Goal: Task Accomplishment & Management: Complete application form

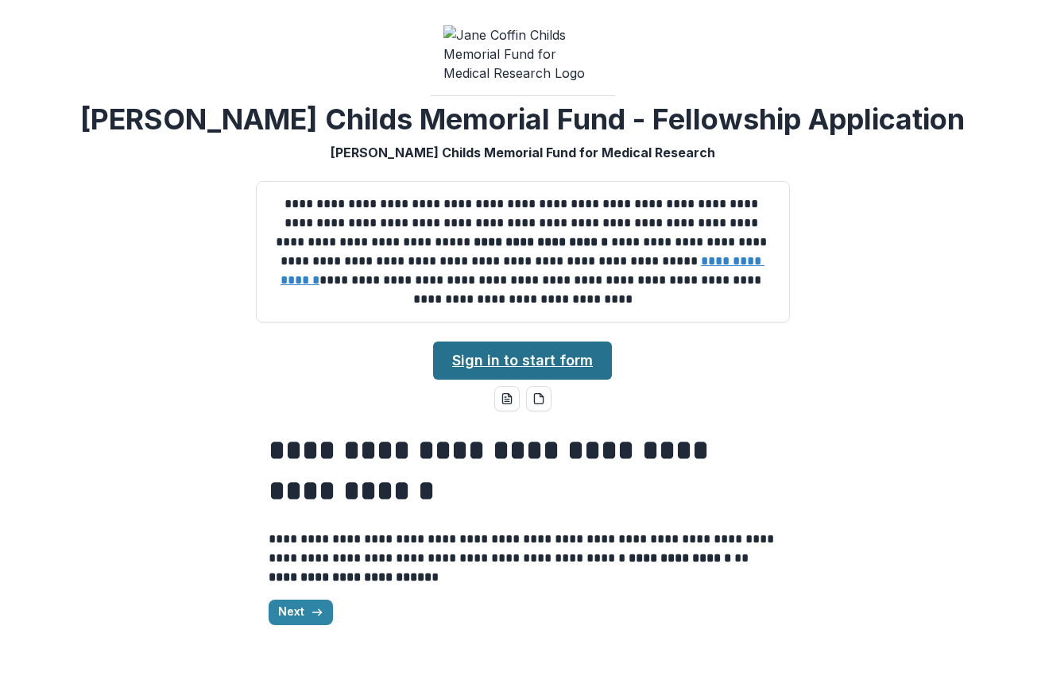
click at [507, 359] on link "Sign in to start form" at bounding box center [522, 361] width 179 height 38
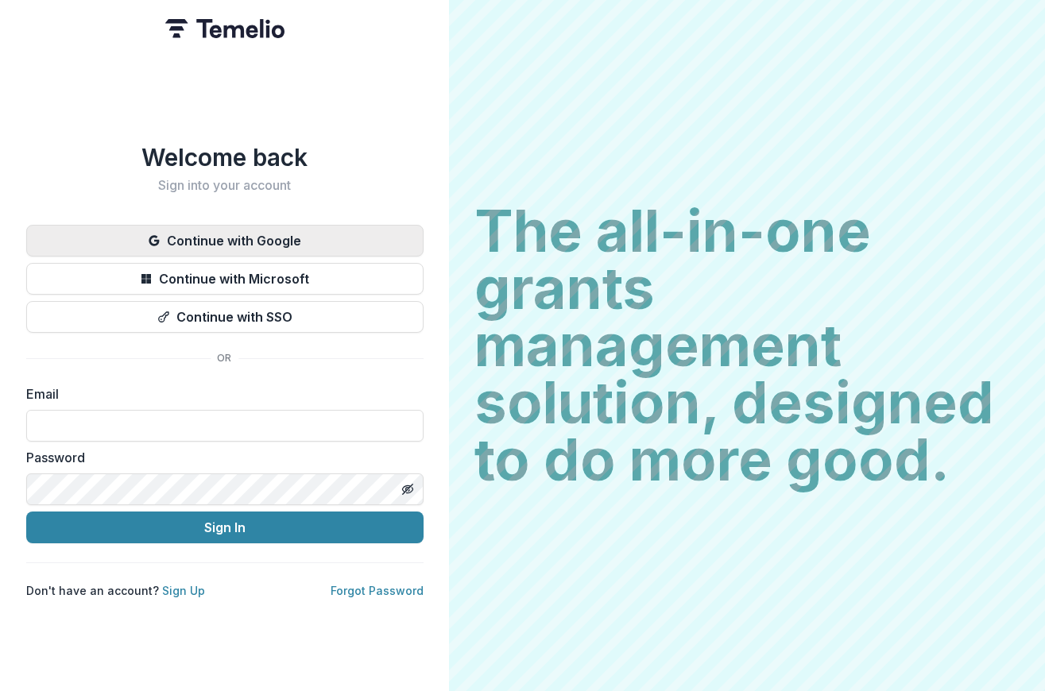
click at [250, 227] on button "Continue with Google" at bounding box center [224, 241] width 397 height 32
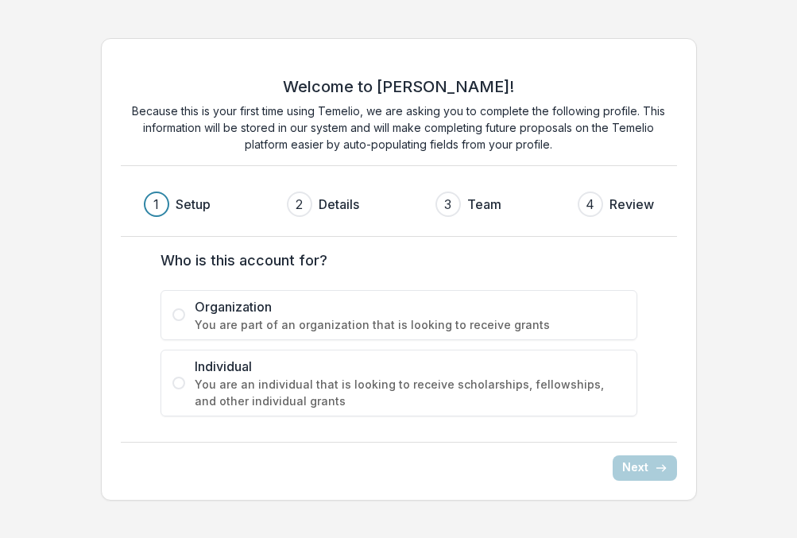
click at [290, 374] on span "Individual" at bounding box center [410, 366] width 431 height 19
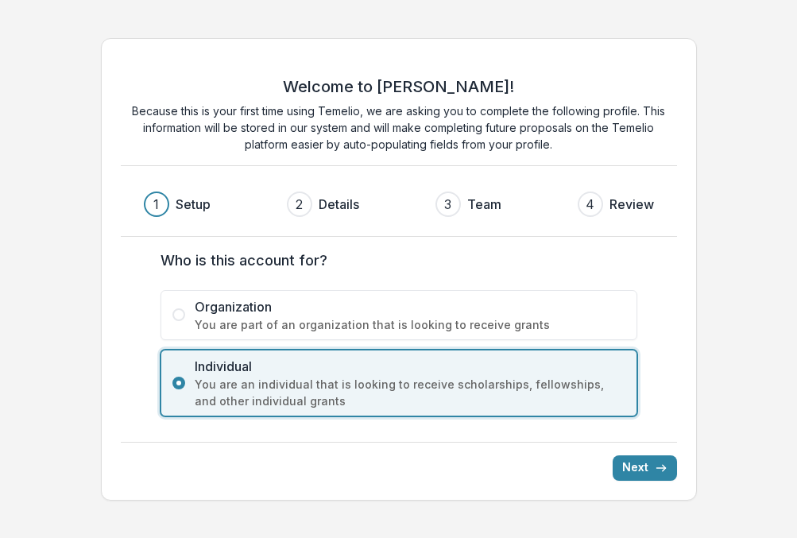
click at [688, 463] on div "Welcome to [PERSON_NAME]! Because this is your first time using Temelio, we are…" at bounding box center [399, 269] width 596 height 462
click at [674, 468] on div "Welcome to Temelio! Because this is your first time using Temelio, we are askin…" at bounding box center [399, 269] width 596 height 462
click at [658, 465] on icon "submit" at bounding box center [661, 468] width 13 height 13
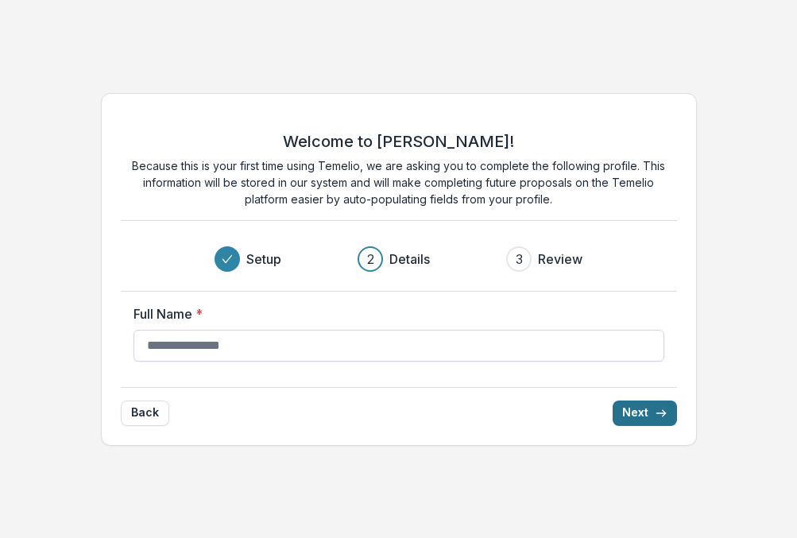
click at [261, 354] on input "Full Name *" at bounding box center [399, 346] width 531 height 32
type input "**********"
click at [613, 401] on button "Next" at bounding box center [645, 413] width 64 height 25
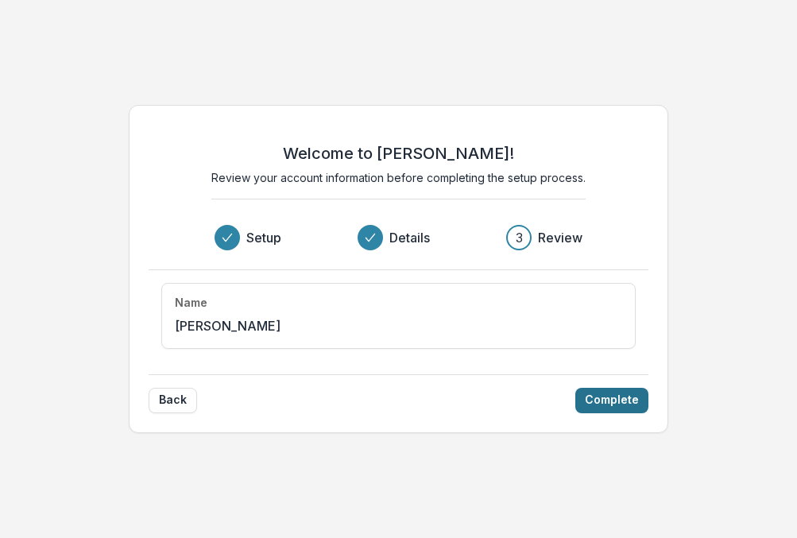
click at [616, 405] on button "Complete" at bounding box center [611, 400] width 73 height 25
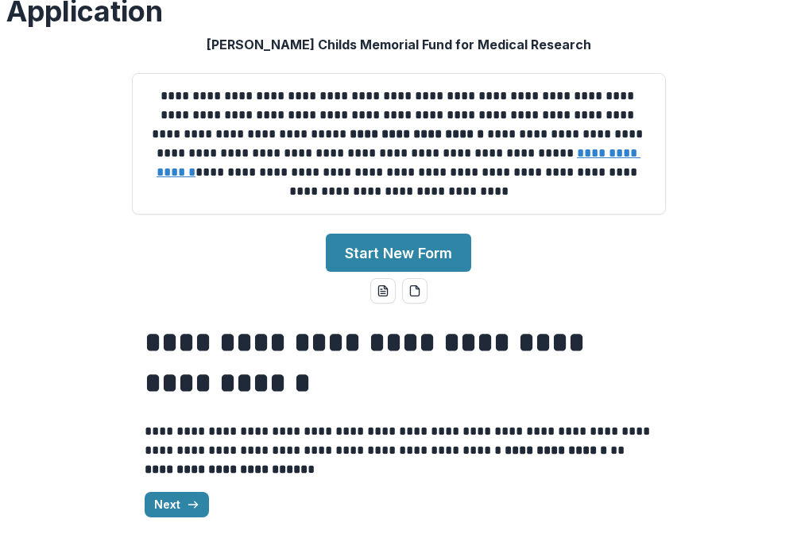
scroll to position [188, 0]
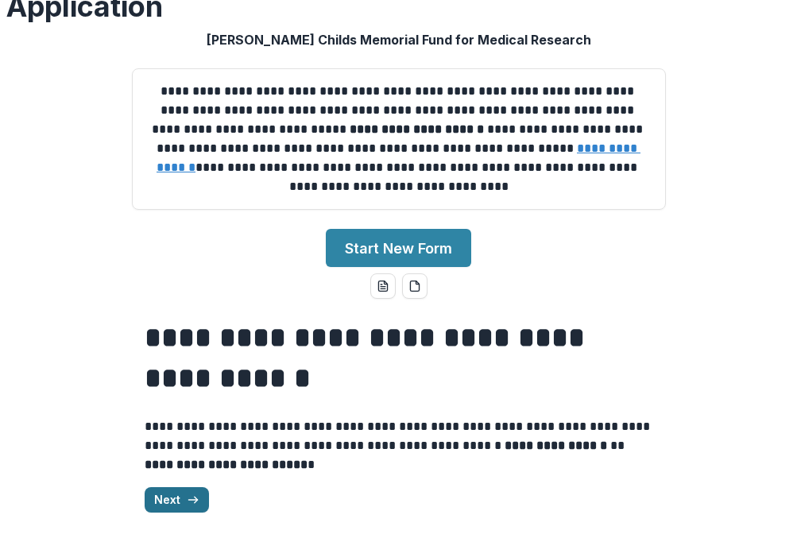
click at [145, 506] on button "Next" at bounding box center [177, 499] width 64 height 25
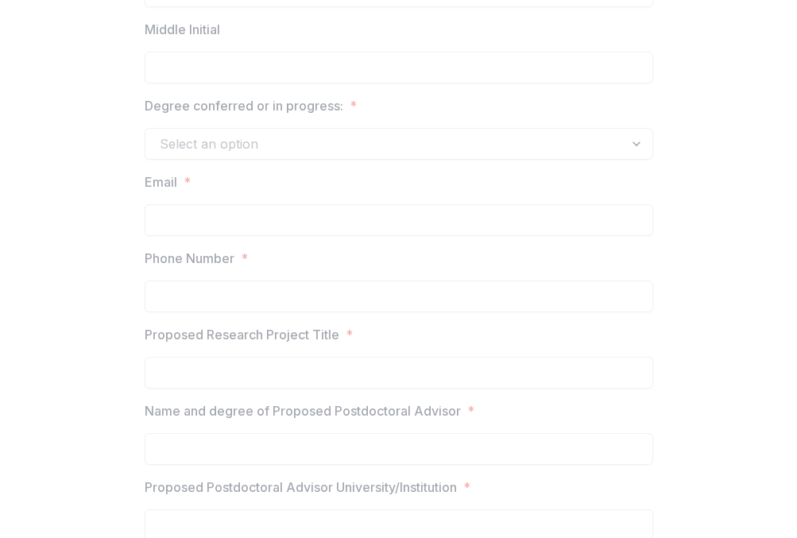
click at [411, 135] on div "Degree conferred or in progress: * Select an option" at bounding box center [399, 128] width 509 height 64
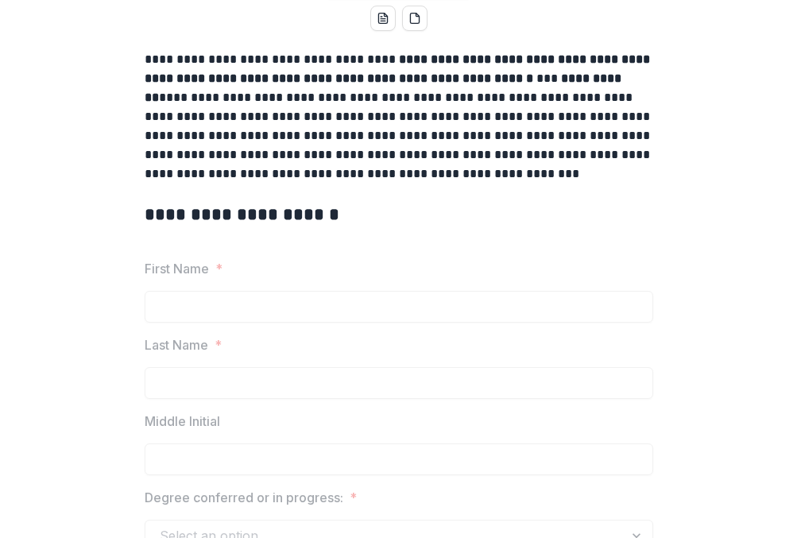
click at [522, 171] on p "**********" at bounding box center [399, 117] width 509 height 134
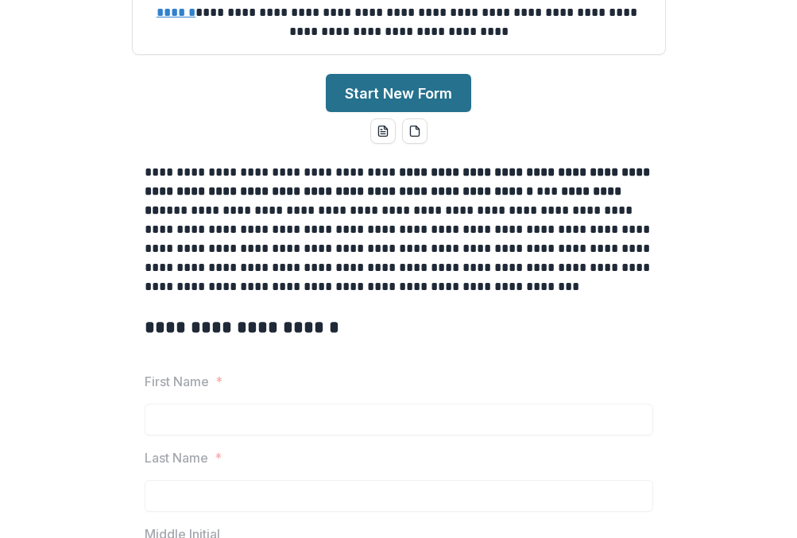
click at [403, 110] on button "Start New Form" at bounding box center [398, 93] width 145 height 38
